Goal: Information Seeking & Learning: Learn about a topic

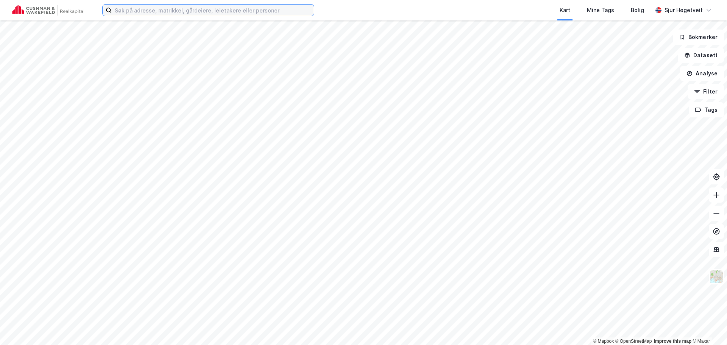
click at [247, 11] on input at bounding box center [213, 10] width 202 height 11
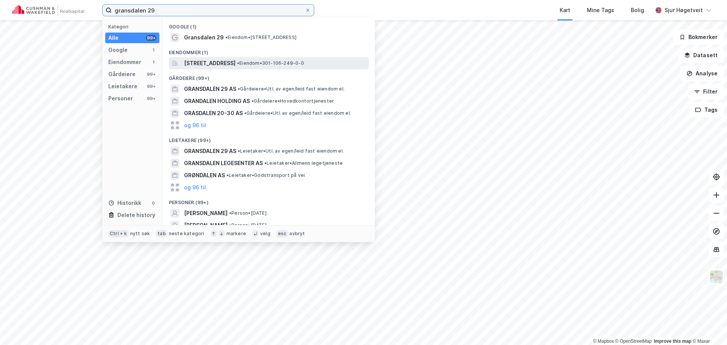
type input "gransdalen 29"
click at [235, 59] on span "[STREET_ADDRESS]" at bounding box center [209, 63] width 51 height 9
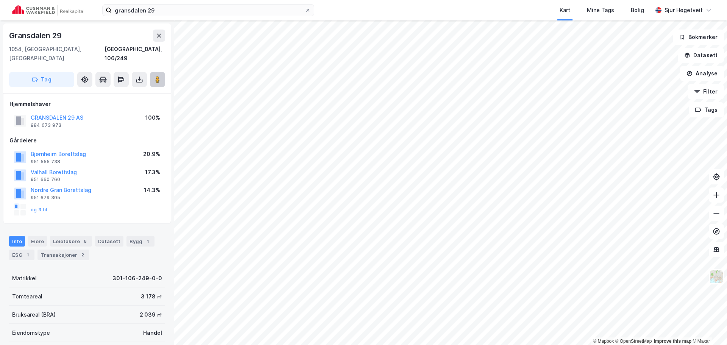
click at [156, 76] on image at bounding box center [157, 80] width 5 height 8
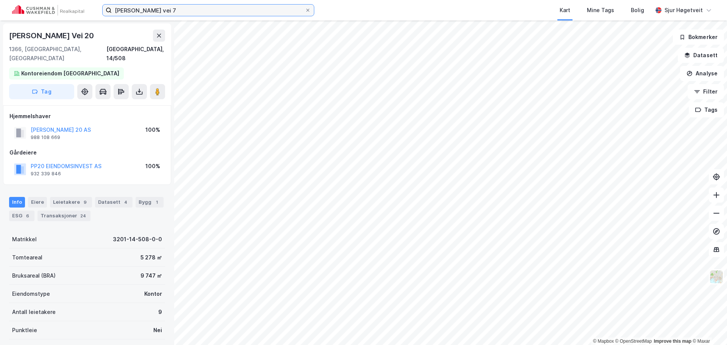
click at [207, 13] on input "[PERSON_NAME] vei 7" at bounding box center [208, 10] width 193 height 11
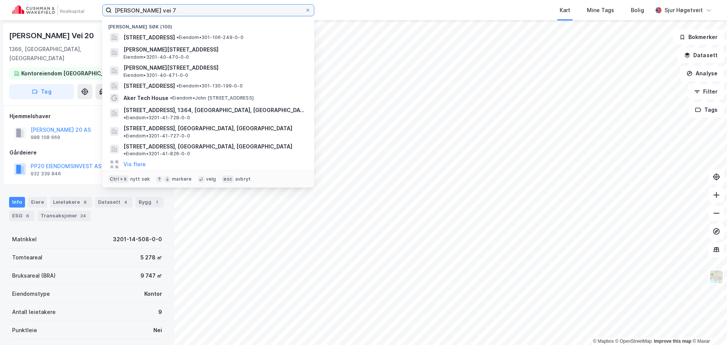
click at [207, 13] on input "[PERSON_NAME] vei 7" at bounding box center [208, 10] width 193 height 11
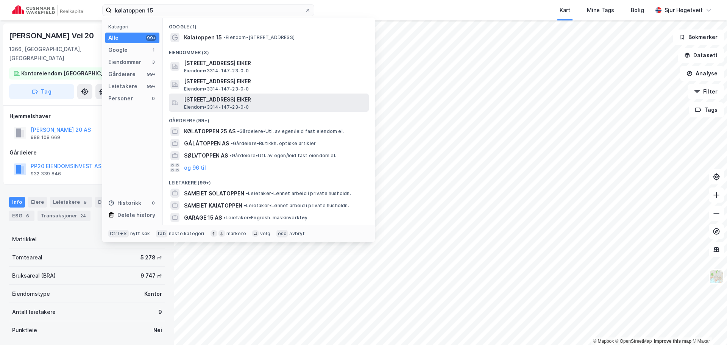
click at [248, 100] on span "[STREET_ADDRESS] EIKER" at bounding box center [275, 99] width 182 height 9
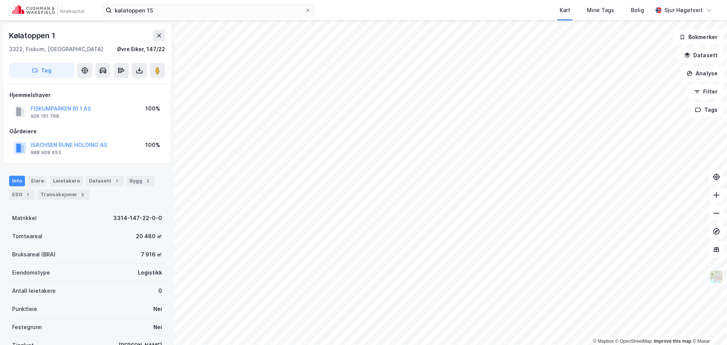
scroll to position [0, 0]
click at [603, 11] on div "Mine Tags" at bounding box center [600, 10] width 27 height 9
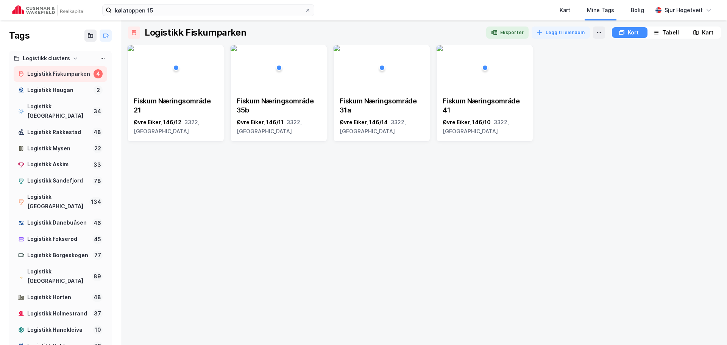
click at [704, 33] on div "Kart" at bounding box center [707, 32] width 11 height 9
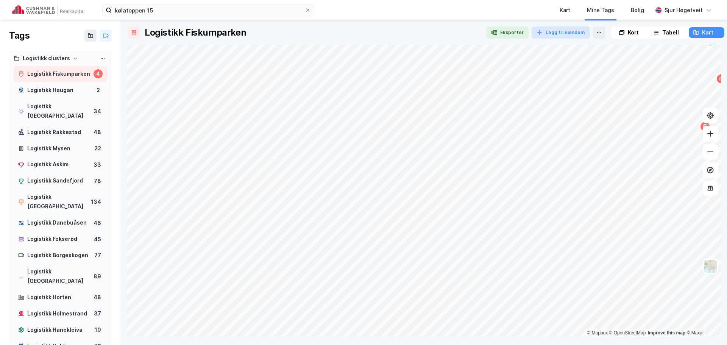
click at [548, 35] on div "Logistikk Fiskumparken Eksporter Legg til eiendom [GEOGRAPHIC_DATA] © Mapbox © …" at bounding box center [423, 181] width 593 height 310
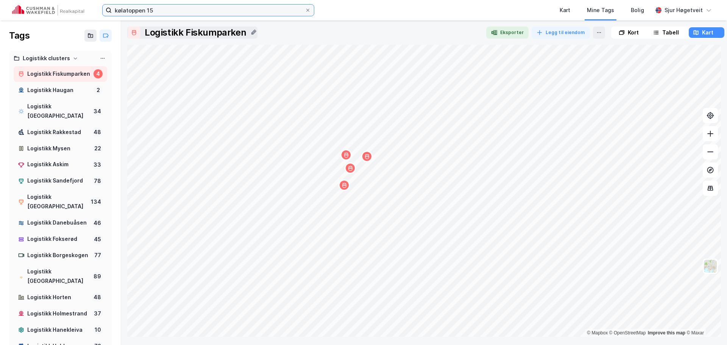
click at [230, 12] on input "kølatoppen 15" at bounding box center [208, 10] width 193 height 11
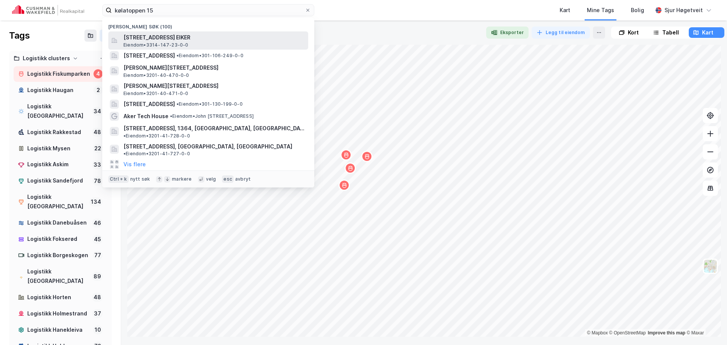
click at [231, 31] on div "[STREET_ADDRESS] EIKER Eiendom • 3314-147-23-0-0" at bounding box center [208, 40] width 200 height 18
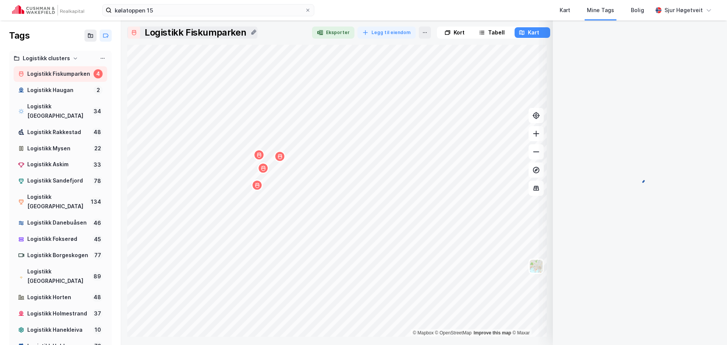
scroll to position [0, 0]
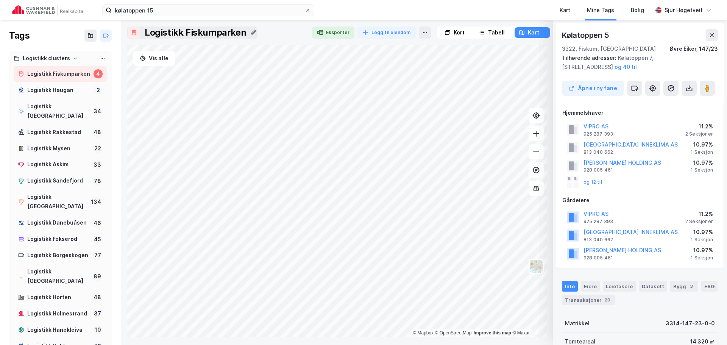
click at [0, 0] on button "og 40 til" at bounding box center [0, 0] width 0 height 0
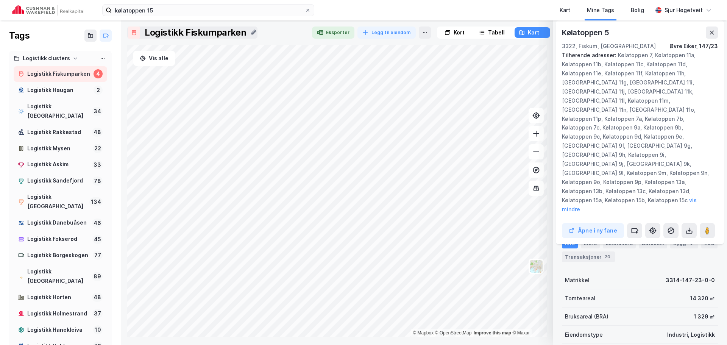
scroll to position [189, 0]
drag, startPoint x: 566, startPoint y: 13, endPoint x: 580, endPoint y: 17, distance: 14.2
click at [566, 13] on div "Kart" at bounding box center [564, 10] width 11 height 9
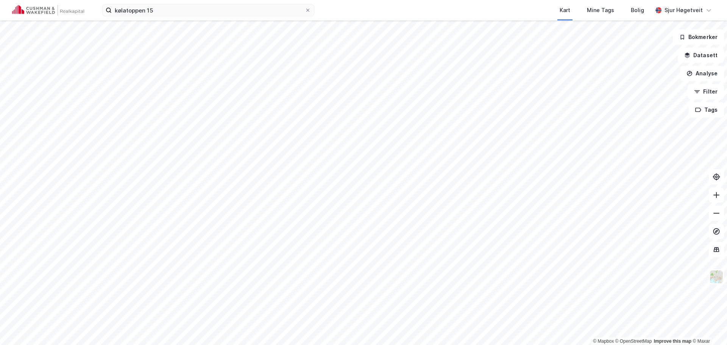
click at [241, 20] on div "kølatoppen 15 Kart Mine Tags Bolig [PERSON_NAME]" at bounding box center [363, 10] width 727 height 20
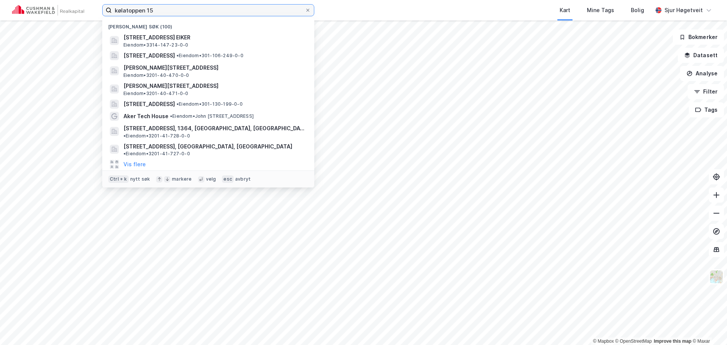
click at [244, 7] on input "kølatoppen 15" at bounding box center [208, 10] width 193 height 11
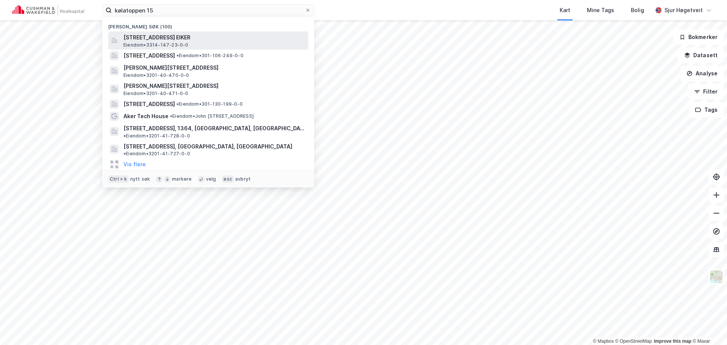
click at [235, 33] on span "[STREET_ADDRESS] EIKER" at bounding box center [214, 37] width 182 height 9
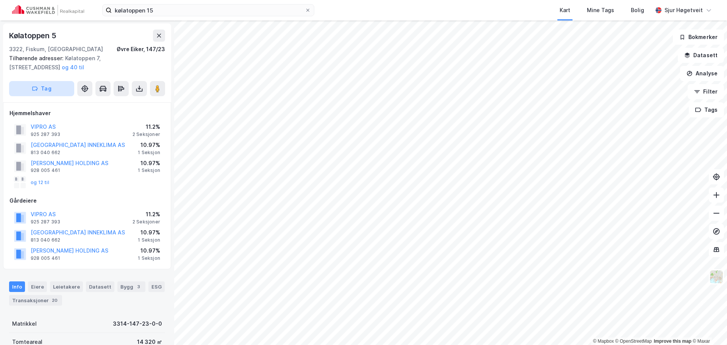
click at [58, 92] on button "Tag" at bounding box center [41, 88] width 65 height 15
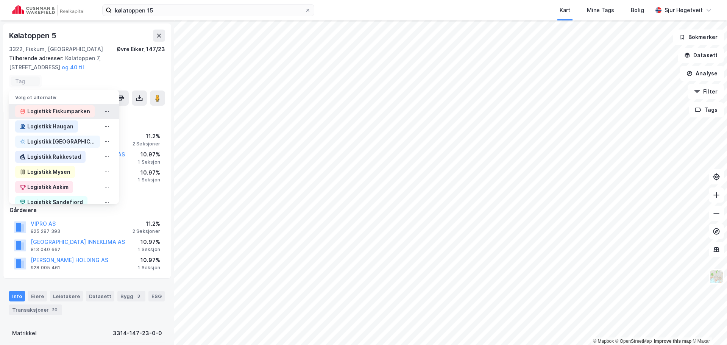
click at [69, 110] on div "Logistikk Fiskumparken" at bounding box center [58, 111] width 63 height 9
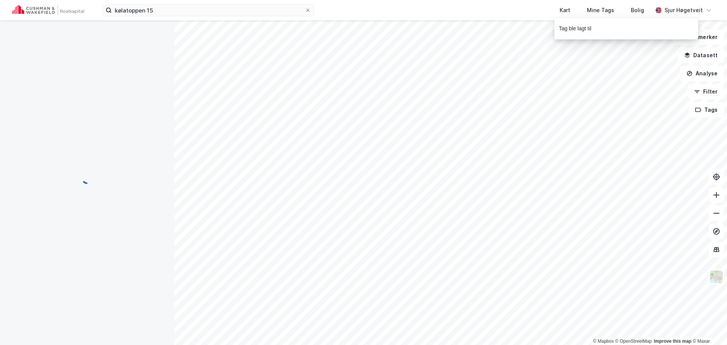
scroll to position [0, 0]
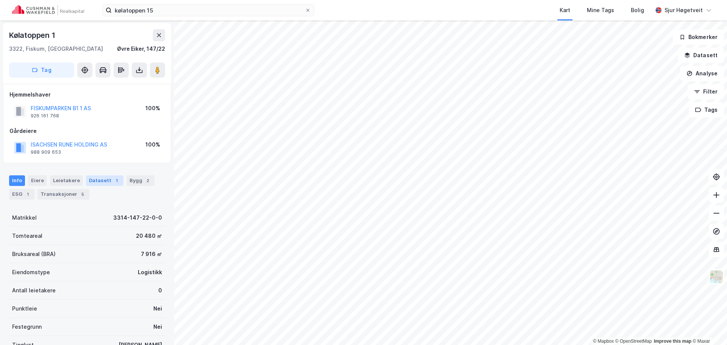
click at [106, 180] on div "Datasett 1" at bounding box center [104, 180] width 37 height 11
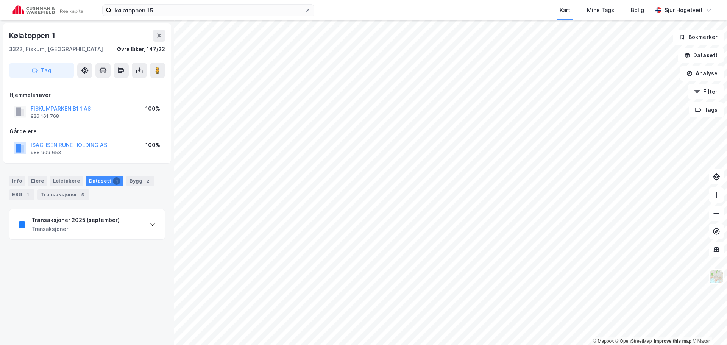
click at [109, 215] on div "Transaksjoner 2025 (september) Transaksjoner" at bounding box center [86, 224] width 155 height 30
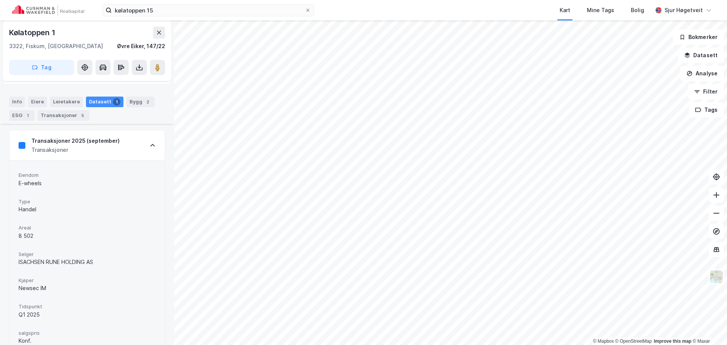
scroll to position [131, 0]
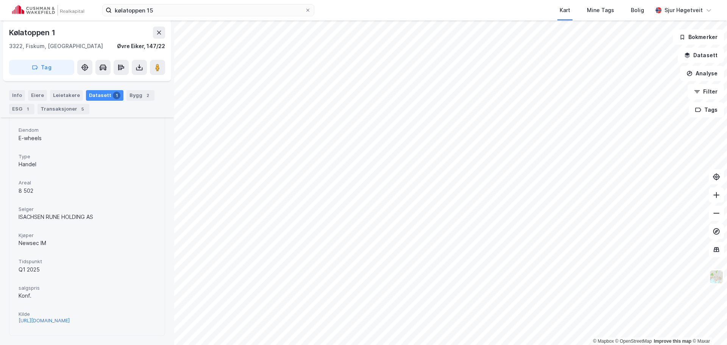
click at [70, 317] on div "[URL][DOMAIN_NAME]" at bounding box center [44, 320] width 51 height 6
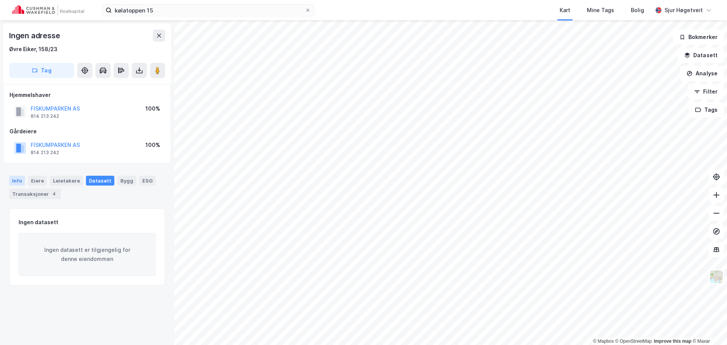
click at [23, 179] on div "Info" at bounding box center [17, 181] width 16 height 10
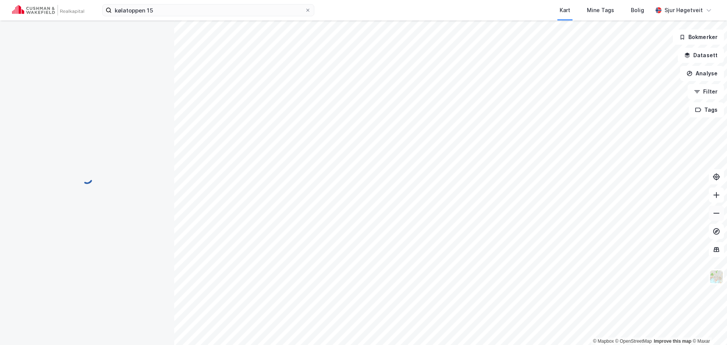
scroll to position [1, 0]
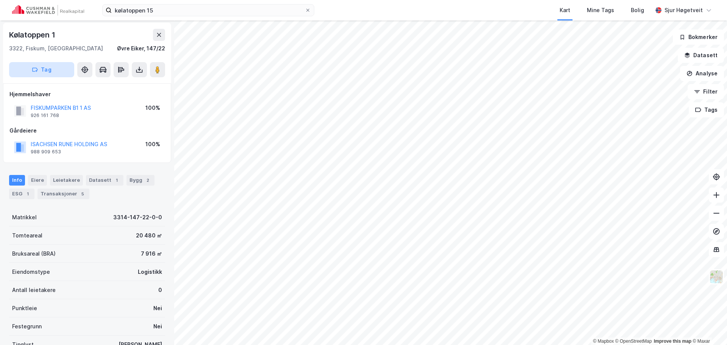
click at [51, 73] on button "Tag" at bounding box center [41, 69] width 65 height 15
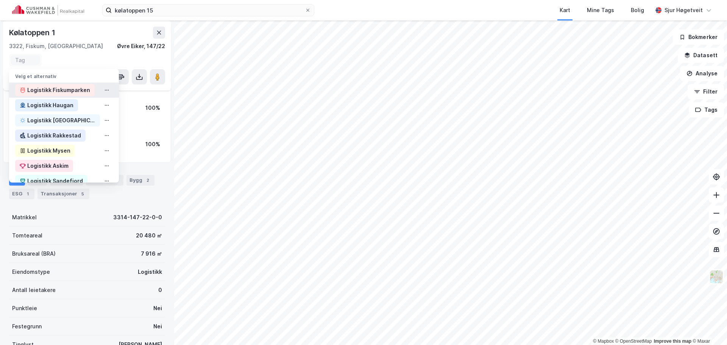
click at [56, 86] on div "Logistikk Fiskumparken" at bounding box center [58, 90] width 63 height 9
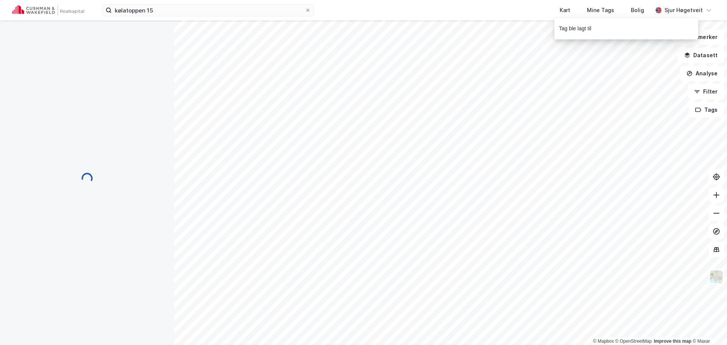
scroll to position [13, 0]
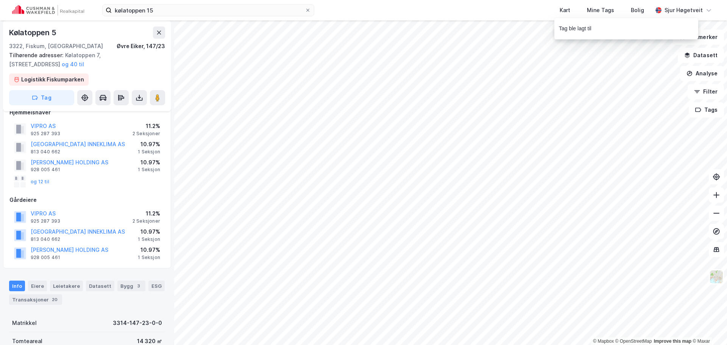
scroll to position [13, 0]
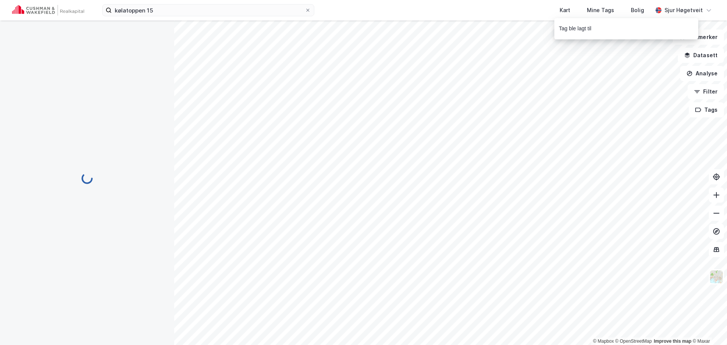
scroll to position [13, 0]
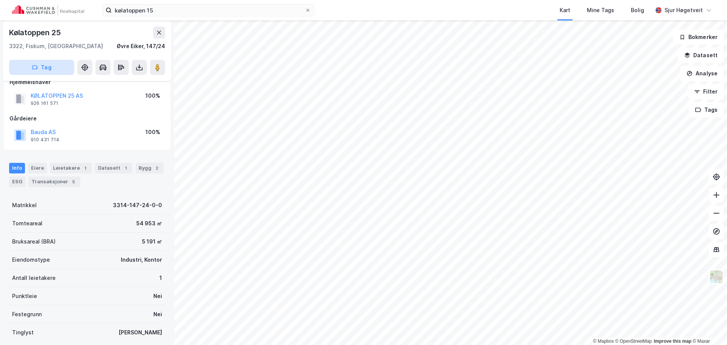
click at [55, 72] on button "Tag" at bounding box center [41, 67] width 65 height 15
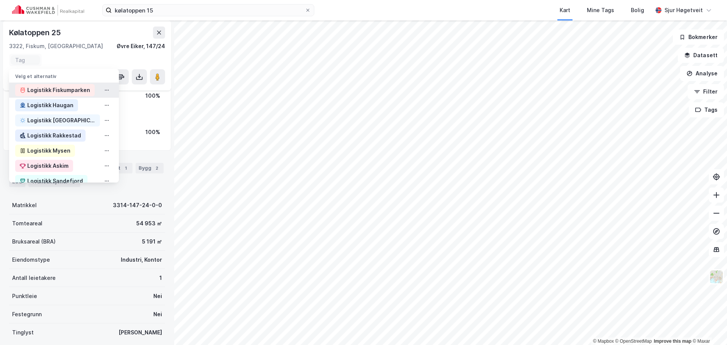
click at [63, 85] on div "Logistikk Fiskumparken" at bounding box center [54, 90] width 79 height 12
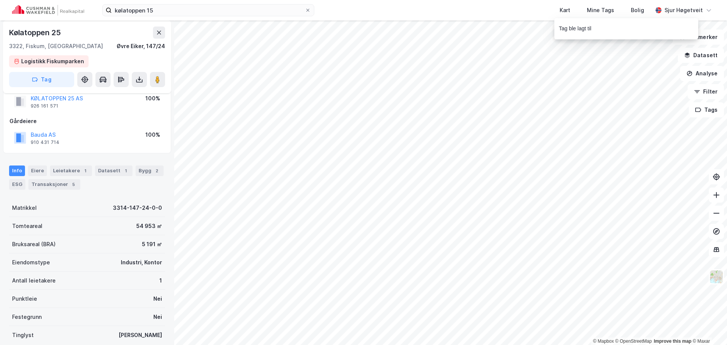
scroll to position [25, 0]
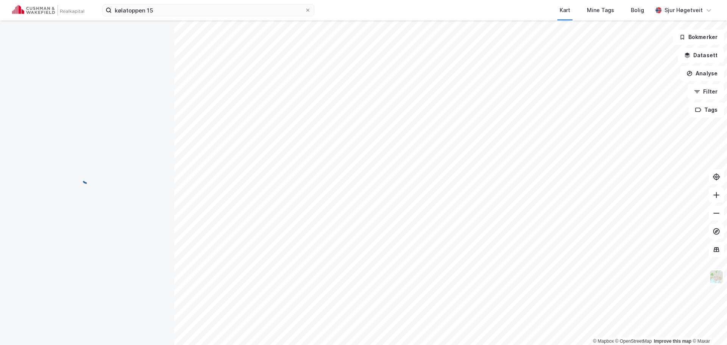
scroll to position [25, 0]
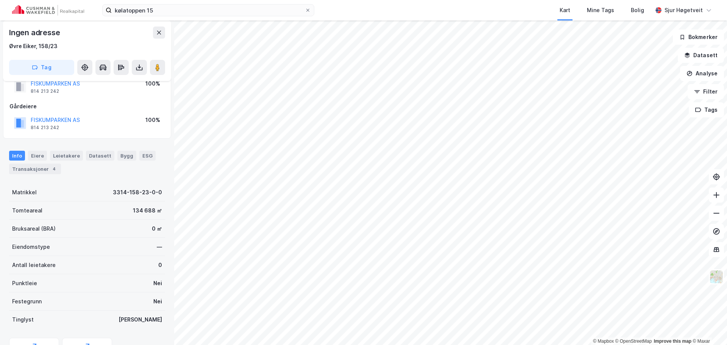
scroll to position [25, 0]
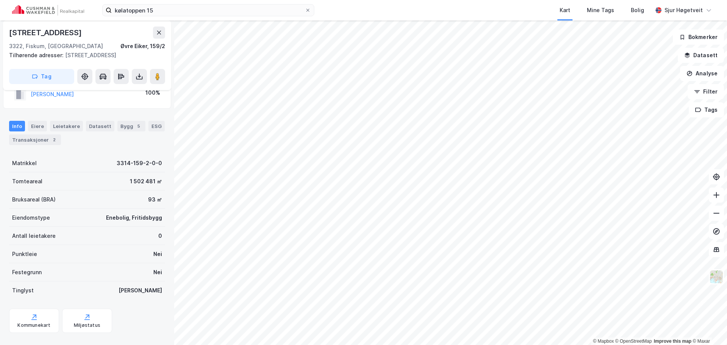
scroll to position [25, 0]
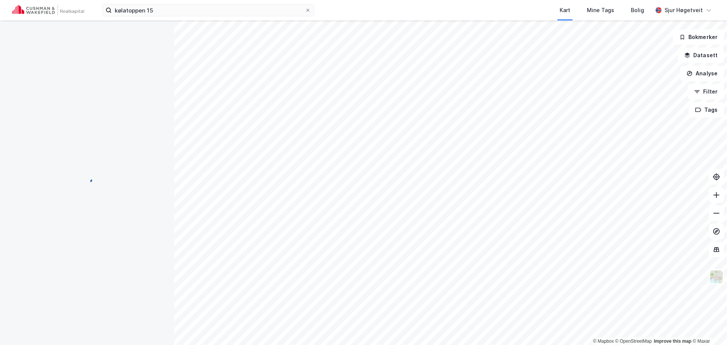
scroll to position [25, 0]
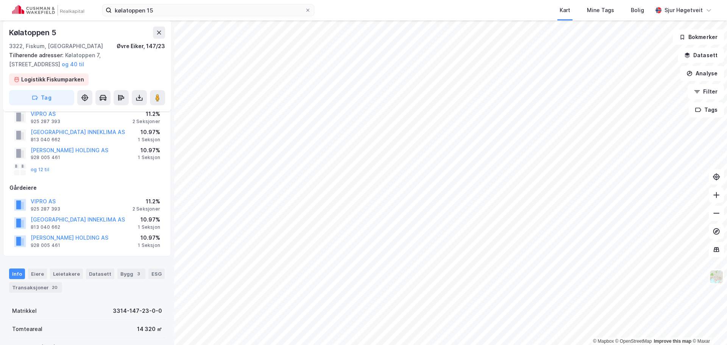
scroll to position [25, 0]
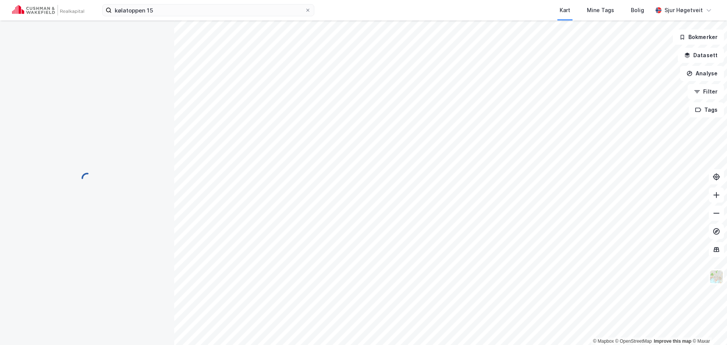
scroll to position [25, 0]
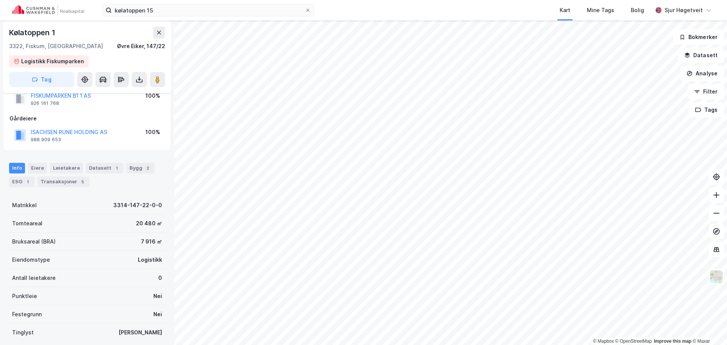
scroll to position [25, 0]
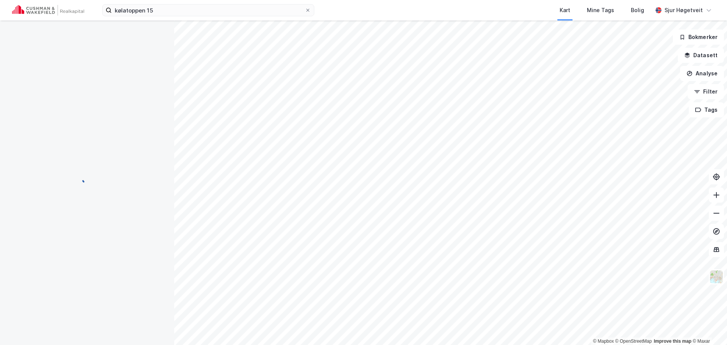
scroll to position [25, 0]
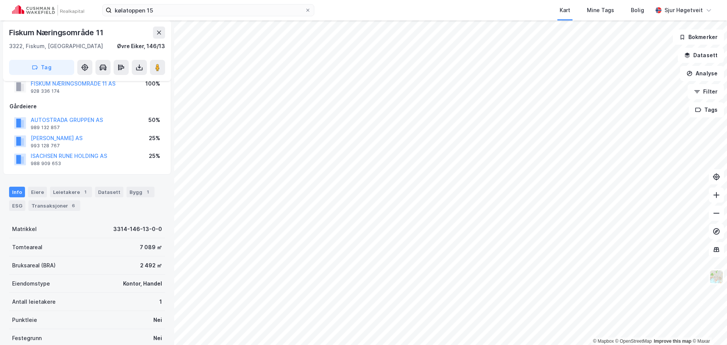
scroll to position [25, 0]
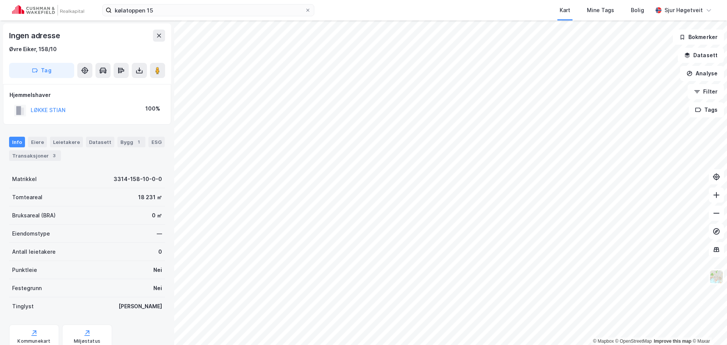
scroll to position [1, 0]
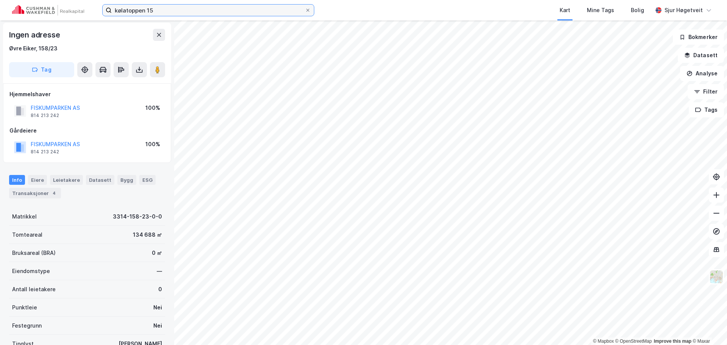
click at [192, 7] on input "kølatoppen 15" at bounding box center [208, 10] width 193 height 11
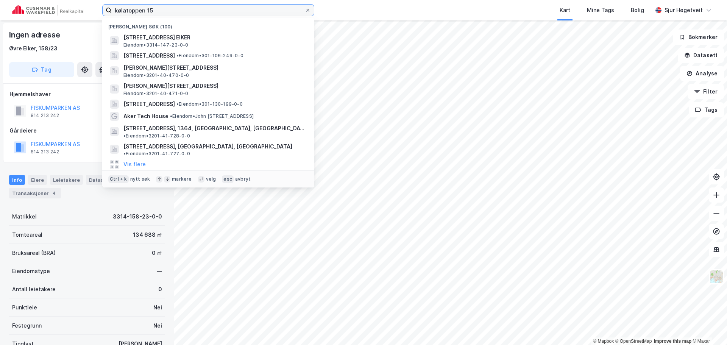
click at [192, 7] on input "kølatoppen 15" at bounding box center [208, 10] width 193 height 11
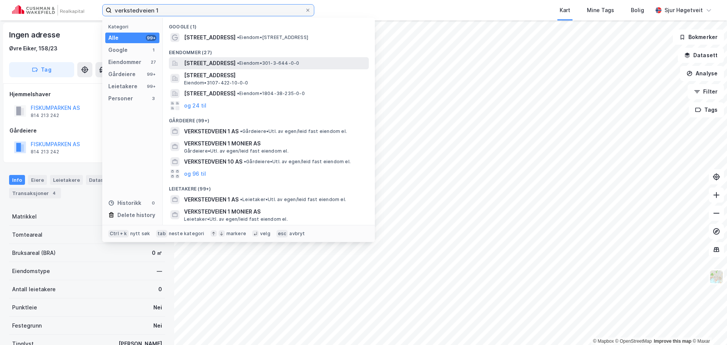
type input "verkstedveien 1"
click at [235, 66] on span "[STREET_ADDRESS]" at bounding box center [209, 63] width 51 height 9
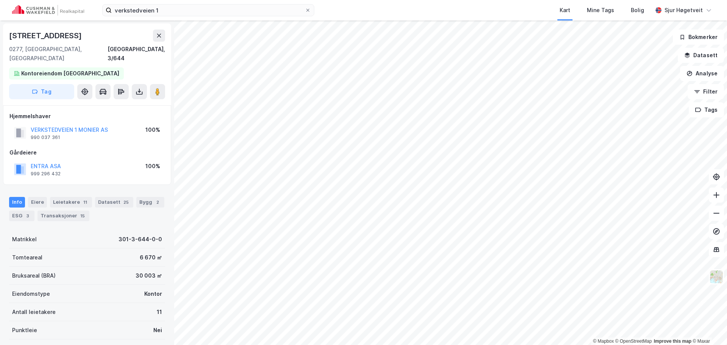
scroll to position [1, 0]
click at [76, 196] on div "Leietakere 11" at bounding box center [71, 201] width 42 height 11
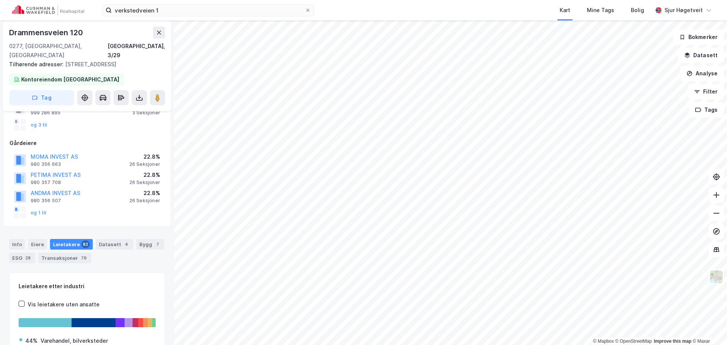
scroll to position [58, 0]
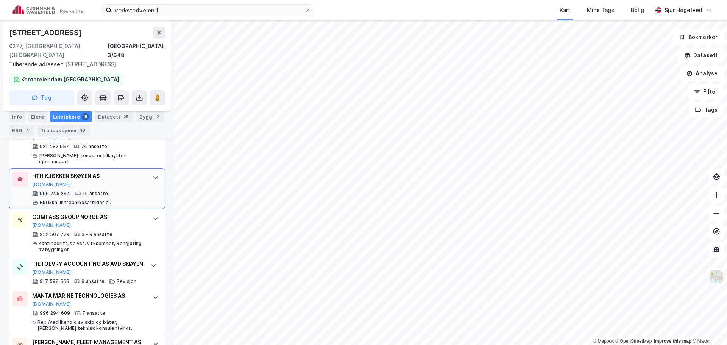
scroll to position [492, 0]
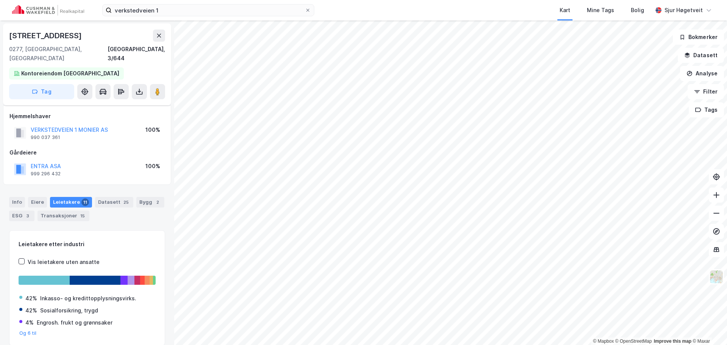
scroll to position [22, 0]
